Goal: Task Accomplishment & Management: Use online tool/utility

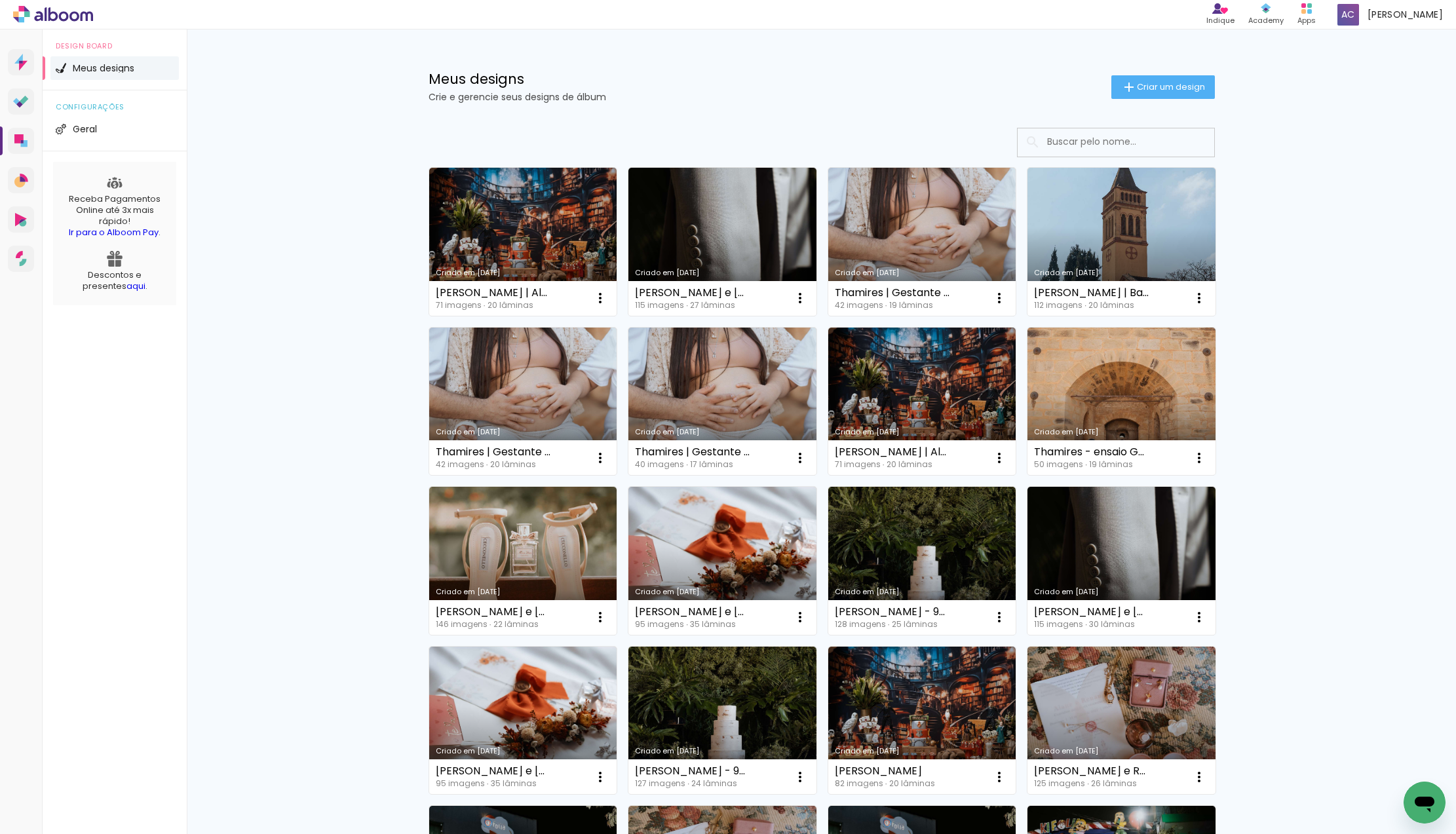
click at [589, 223] on link "Criado em [DATE]" at bounding box center [523, 241] width 188 height 148
